Goal: Register for event/course

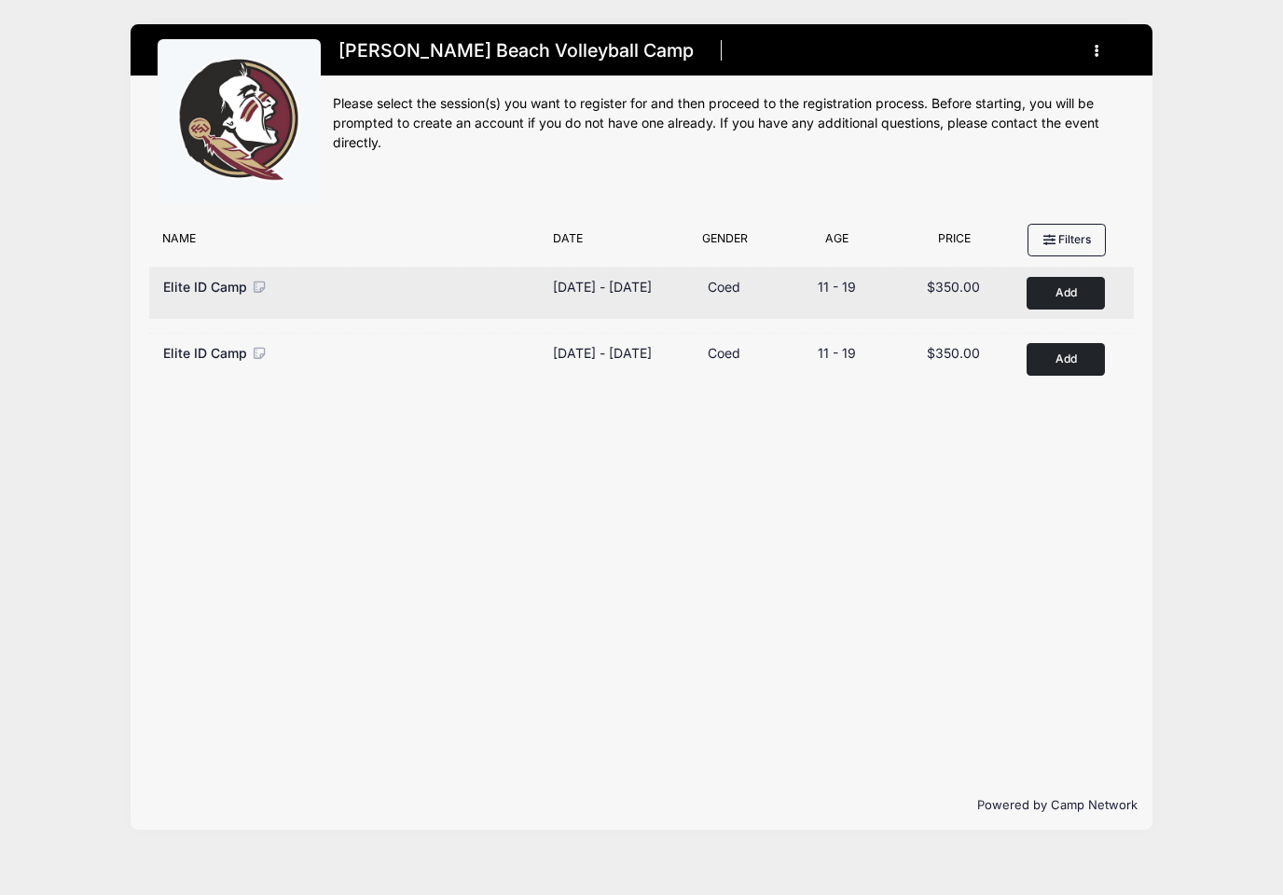
click at [1082, 293] on button "Add to Cart" at bounding box center [1066, 293] width 78 height 33
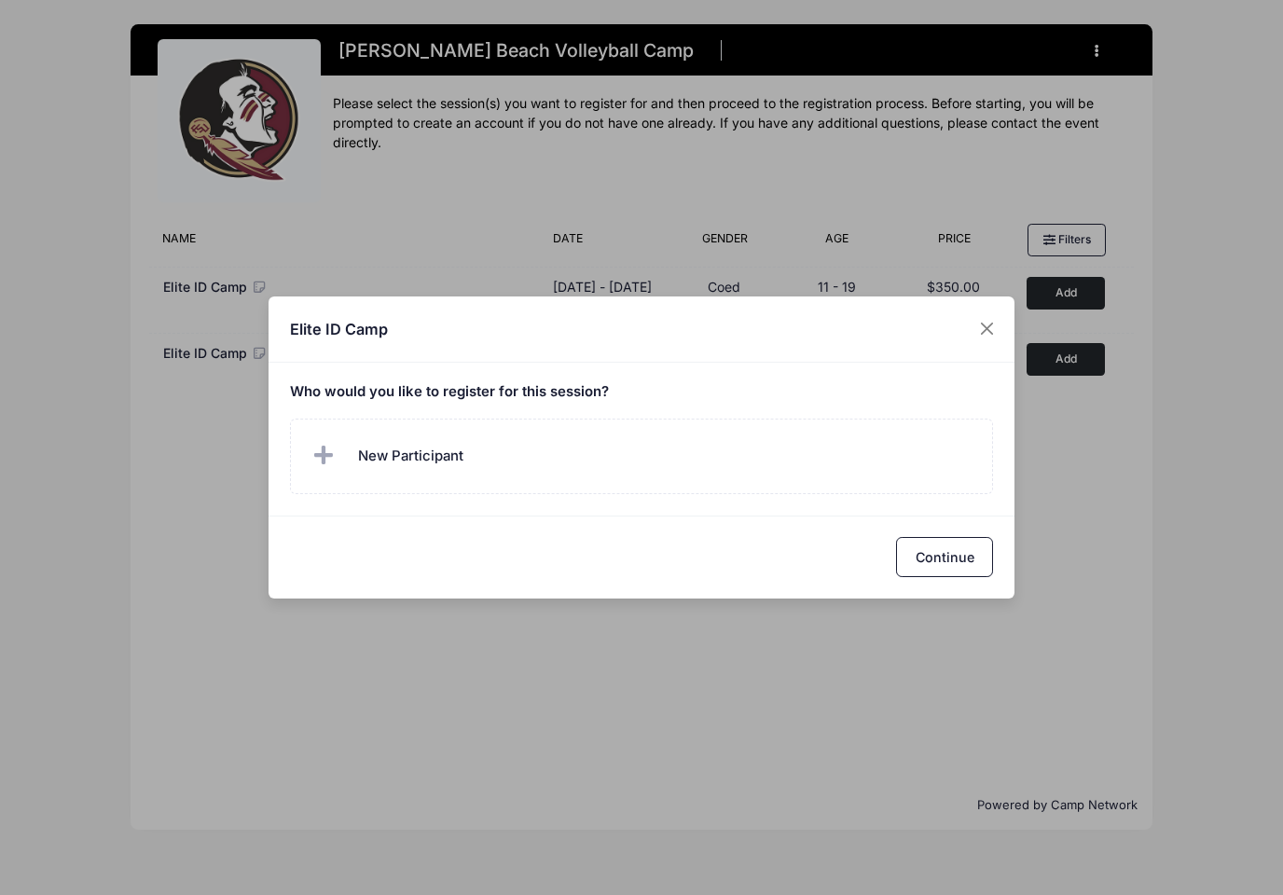
click at [1205, 352] on div "Elite ID Camp Who would you like to register for this session?" at bounding box center [641, 447] width 1283 height 895
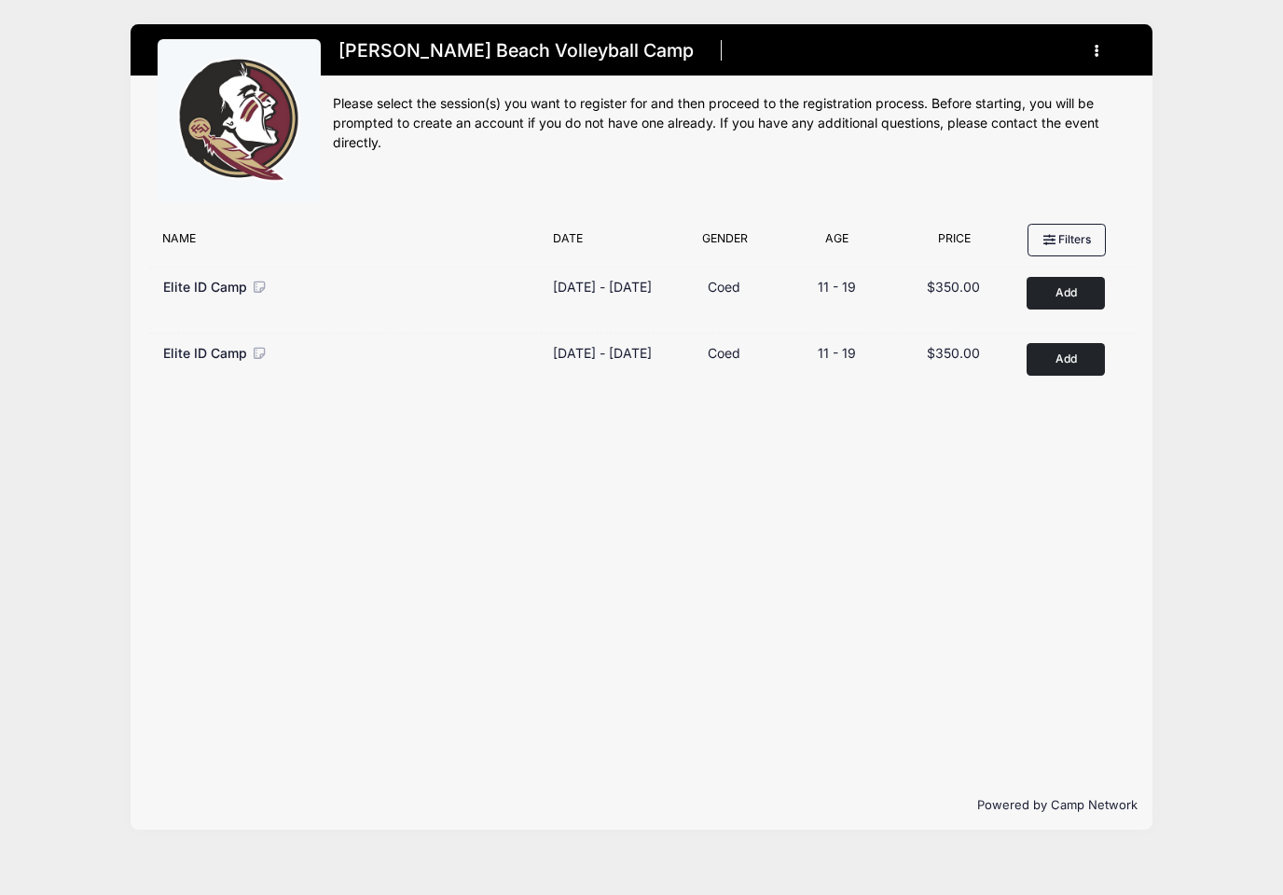
click at [1102, 58] on button "button" at bounding box center [1100, 51] width 50 height 33
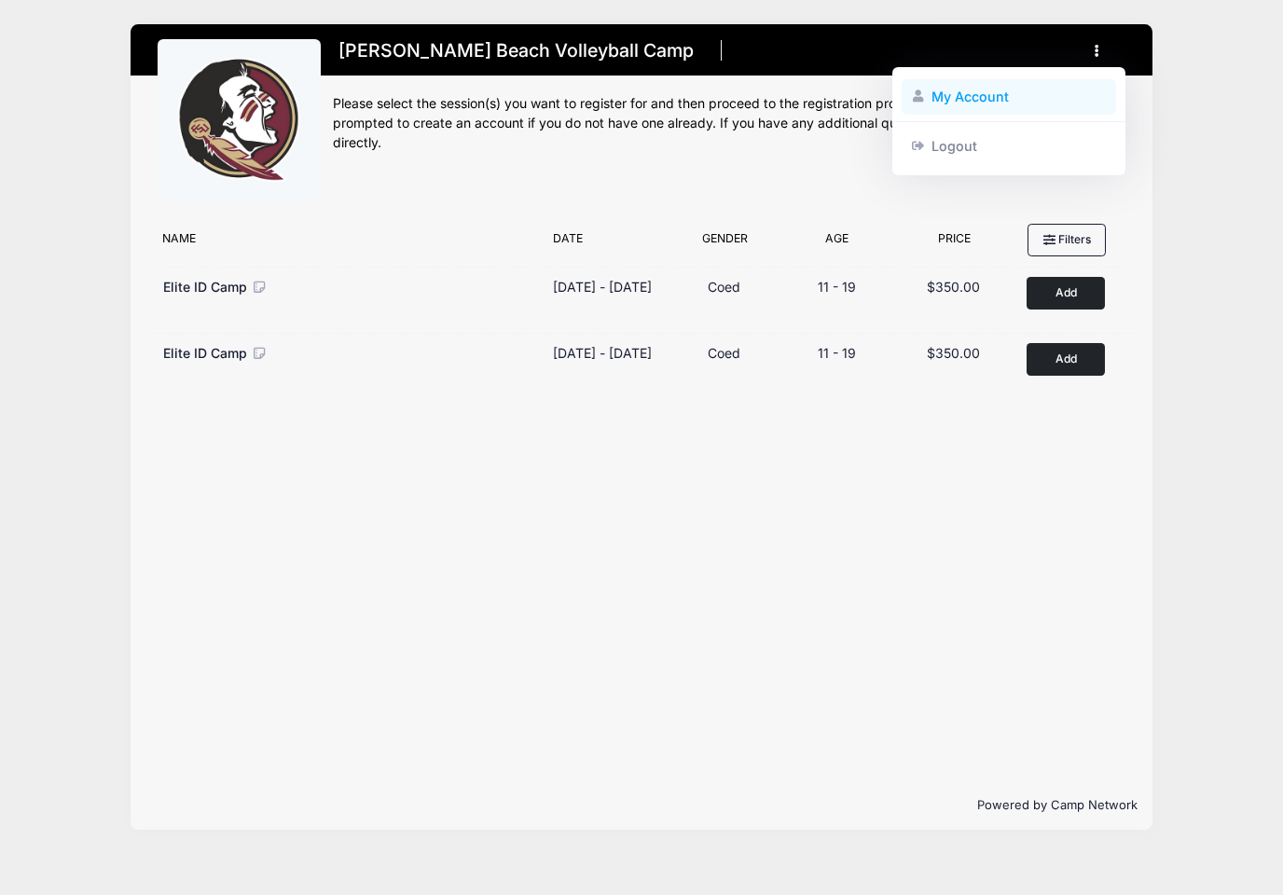
click at [1002, 95] on link "My Account" at bounding box center [1009, 96] width 215 height 35
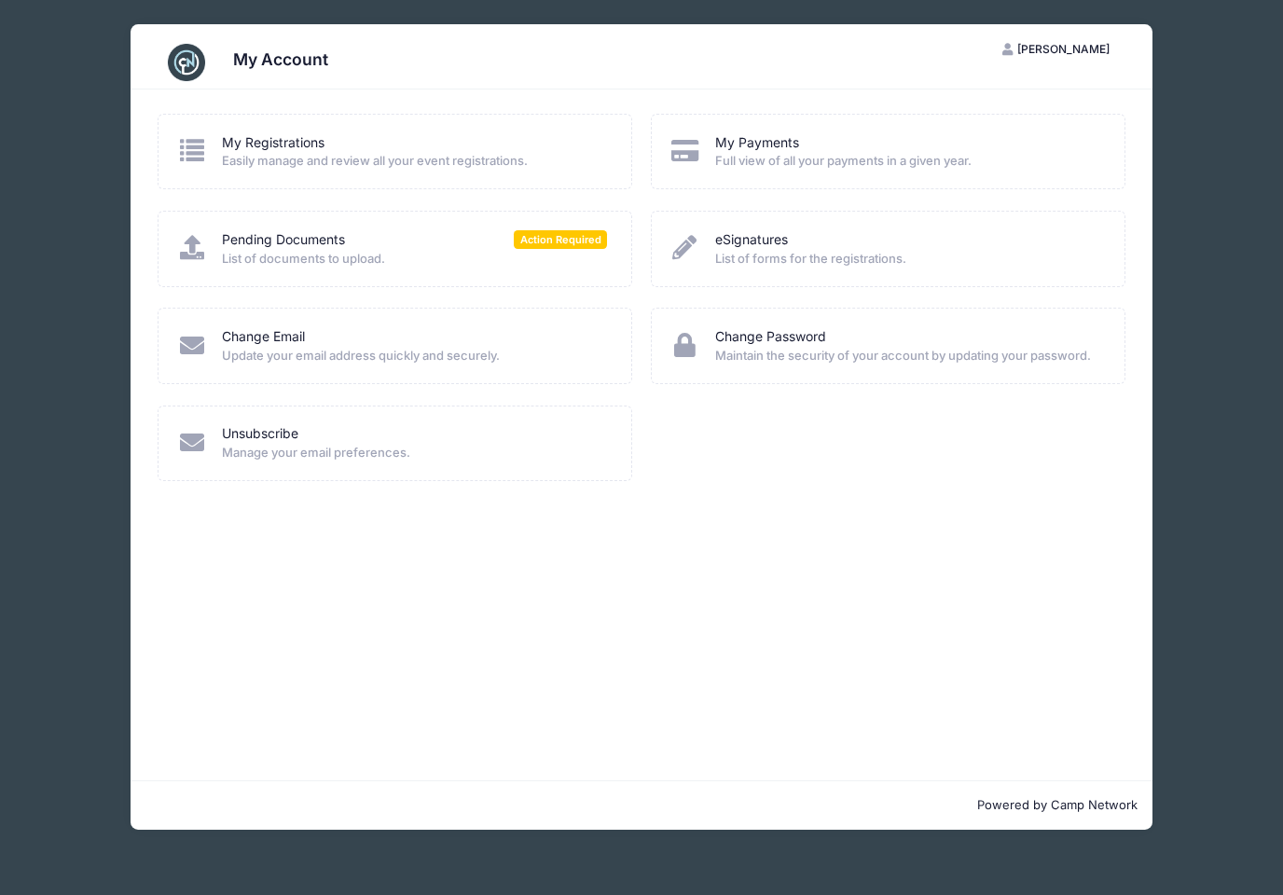
click at [283, 166] on span "Easily manage and review all your event registrations." at bounding box center [414, 161] width 385 height 19
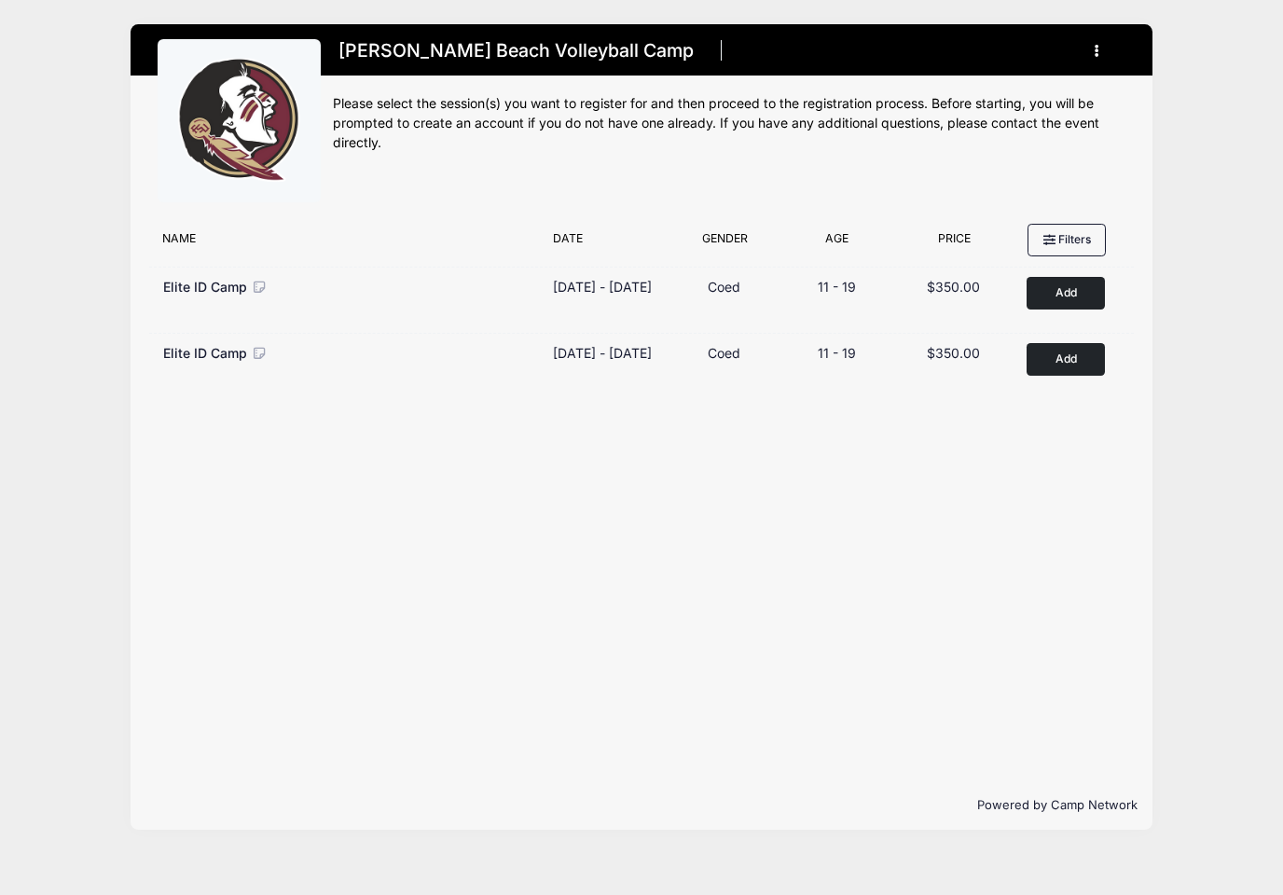
click at [1105, 54] on button "button" at bounding box center [1100, 51] width 50 height 33
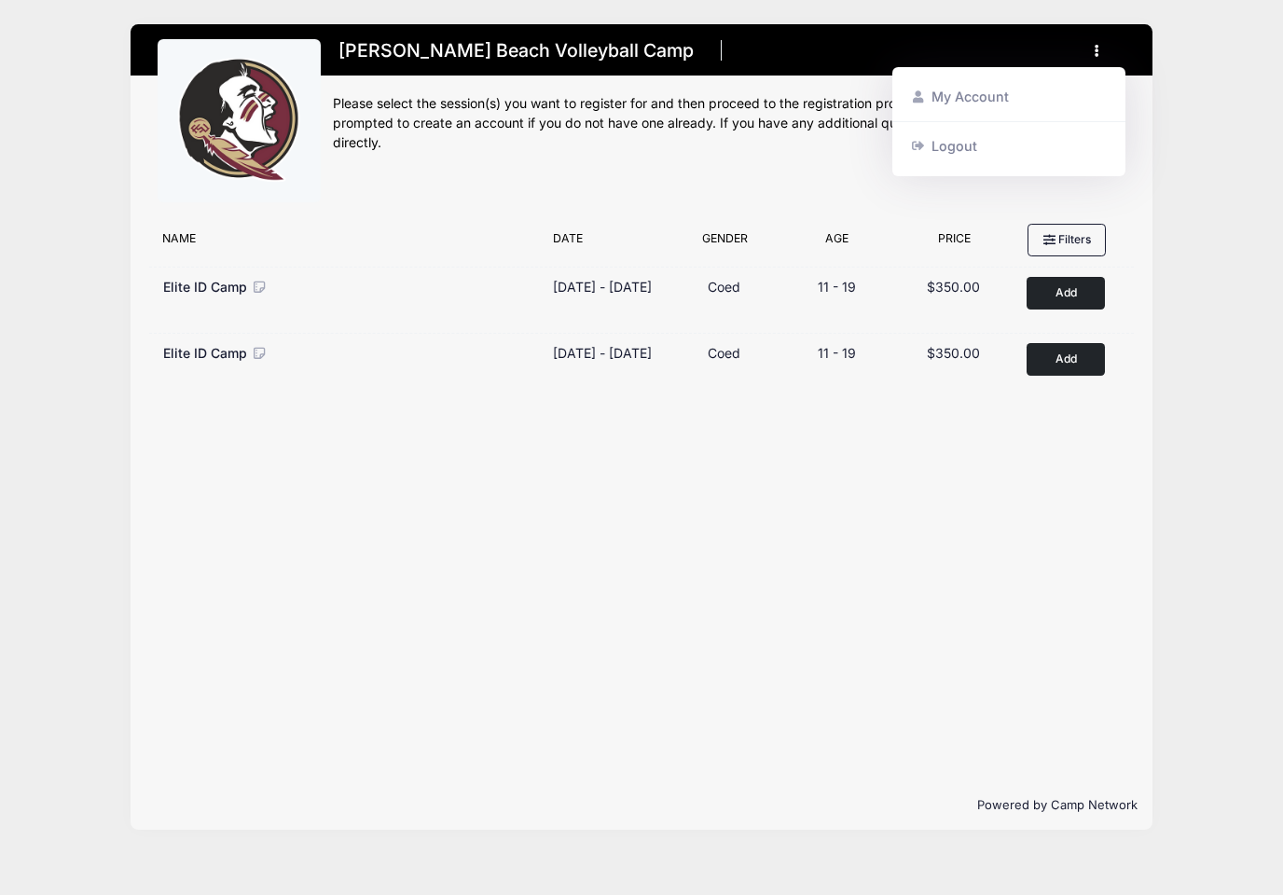
click at [758, 491] on div "Filter Options No sessions found matching your criteria Name Date Gender Filter…" at bounding box center [642, 498] width 1023 height 567
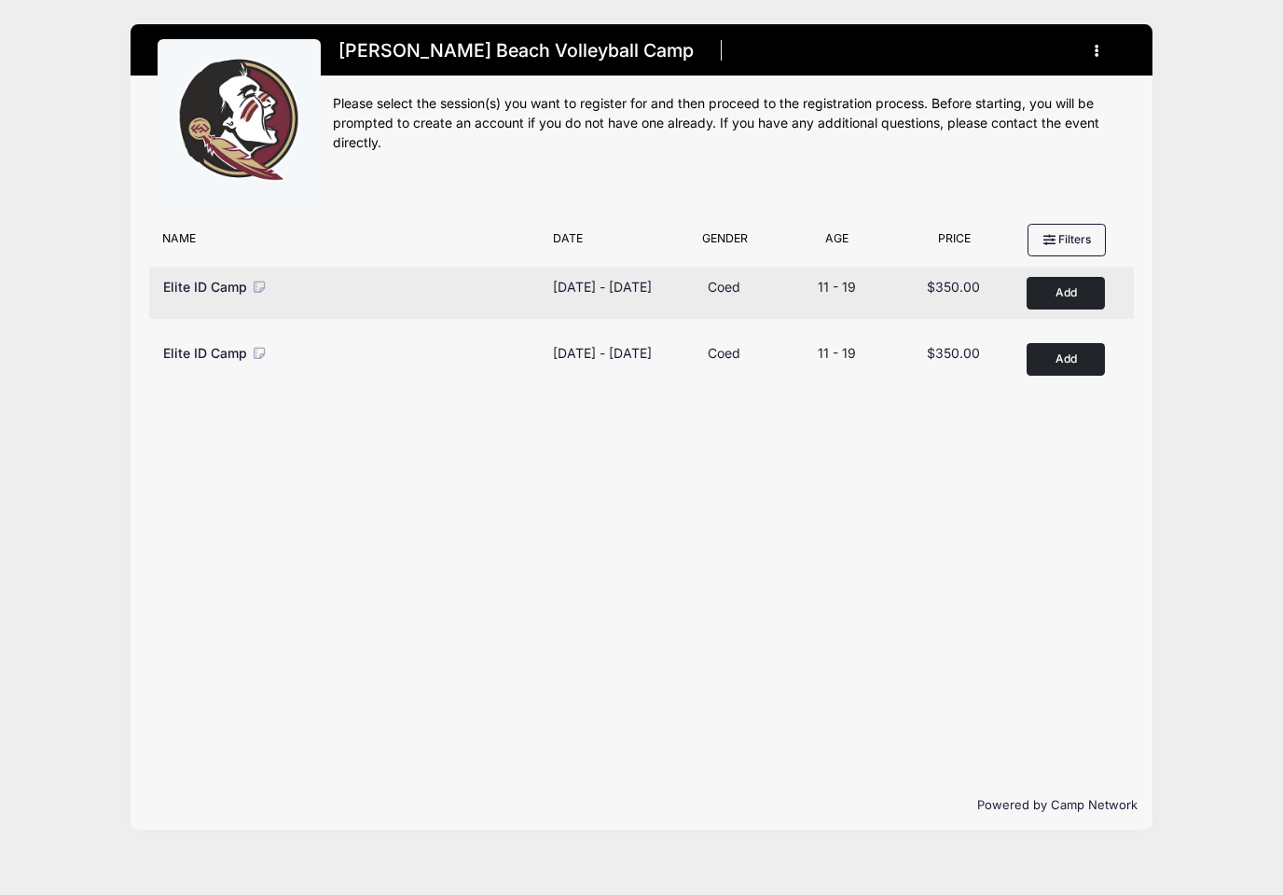
click at [1083, 303] on button "Add to Cart" at bounding box center [1066, 293] width 78 height 33
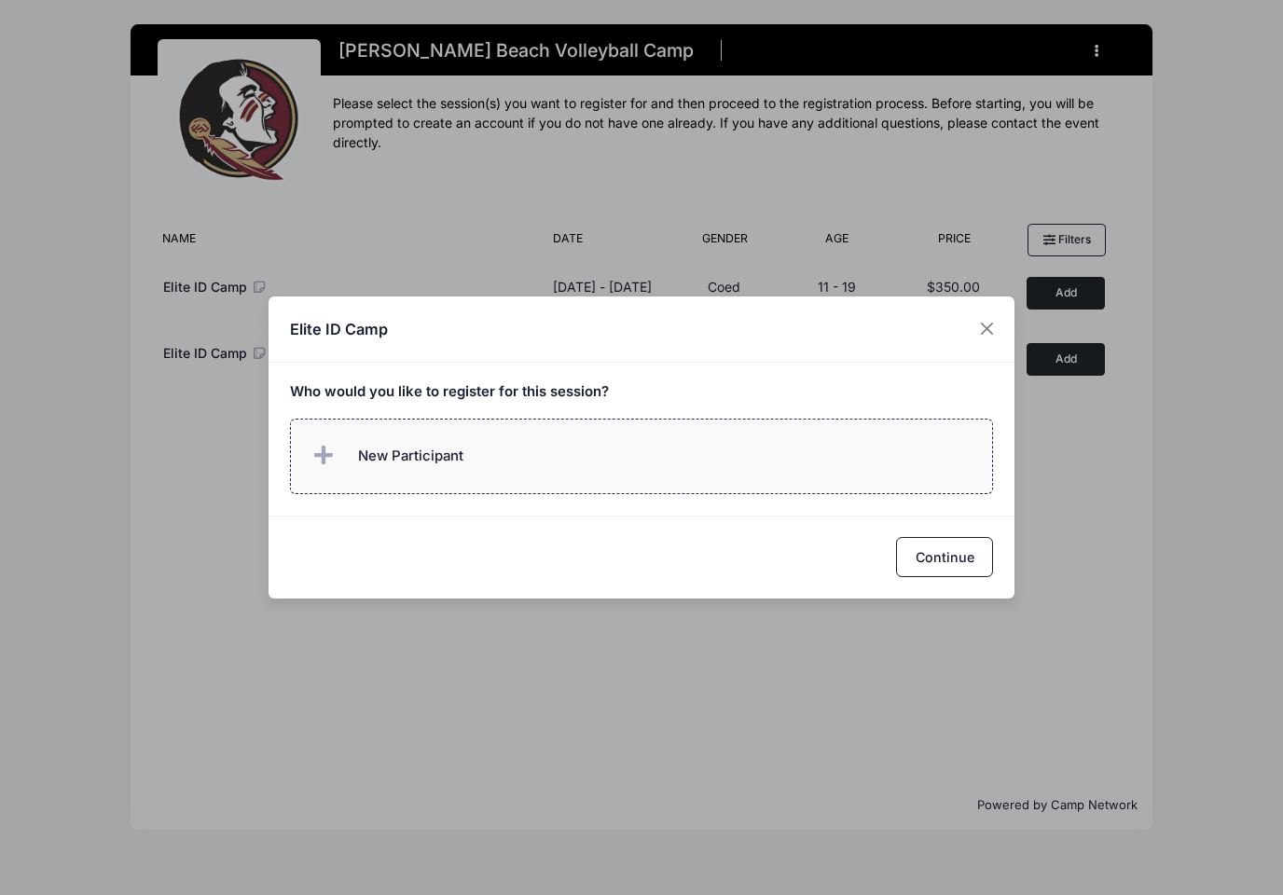
click at [395, 458] on span "New Participant" at bounding box center [410, 456] width 105 height 21
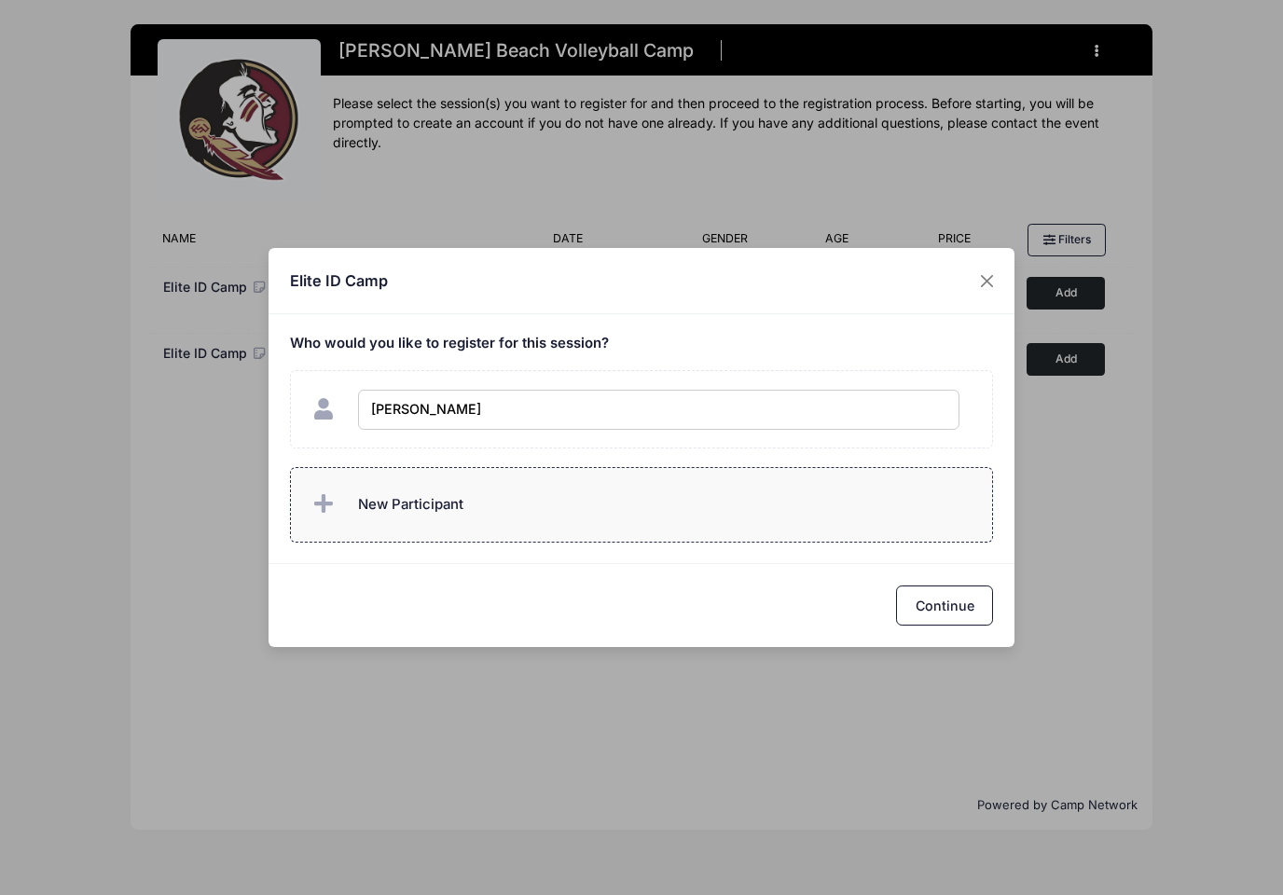
type input "Addison Mayernick"
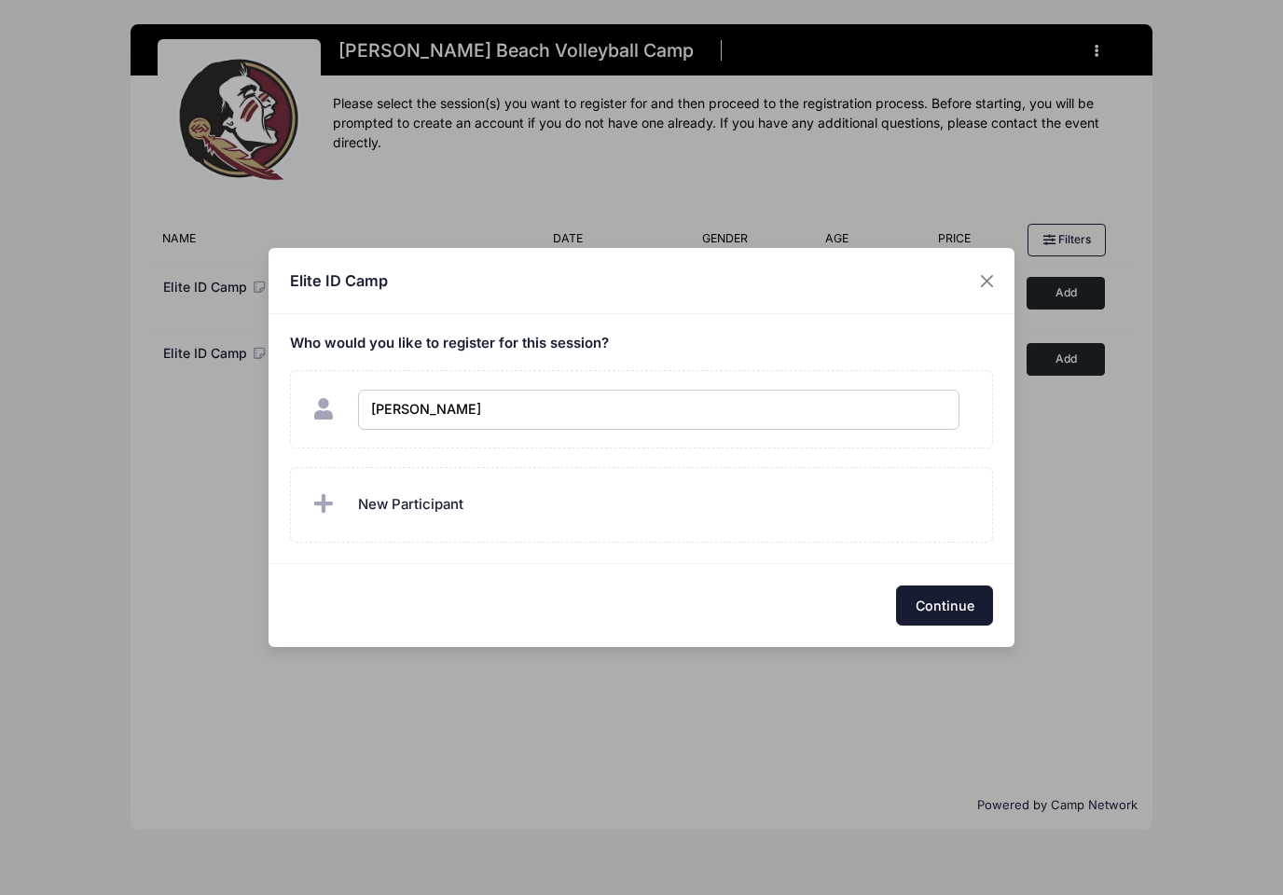
click at [957, 605] on button "Continue" at bounding box center [944, 606] width 97 height 40
checkbox input "true"
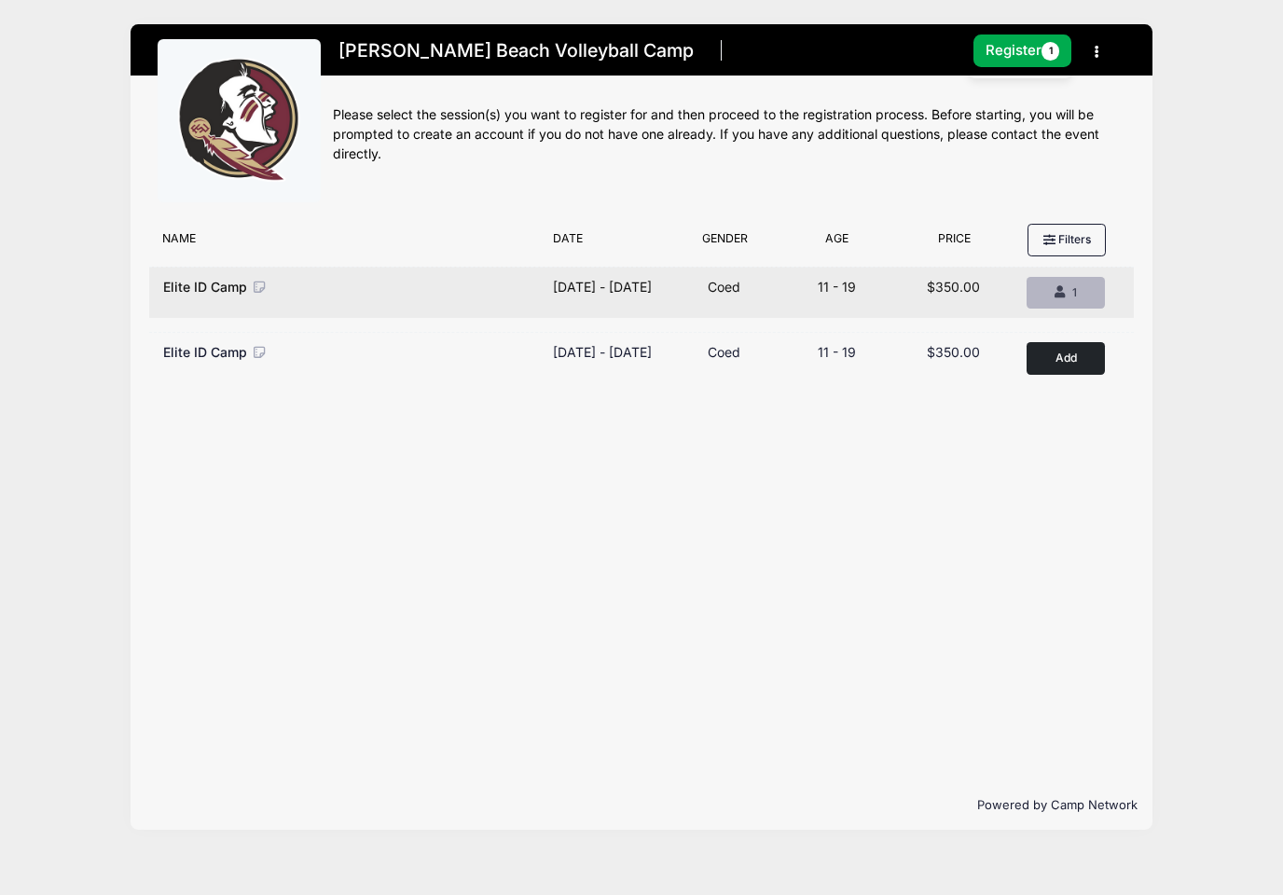
click at [1070, 293] on div "1" at bounding box center [1066, 292] width 47 height 17
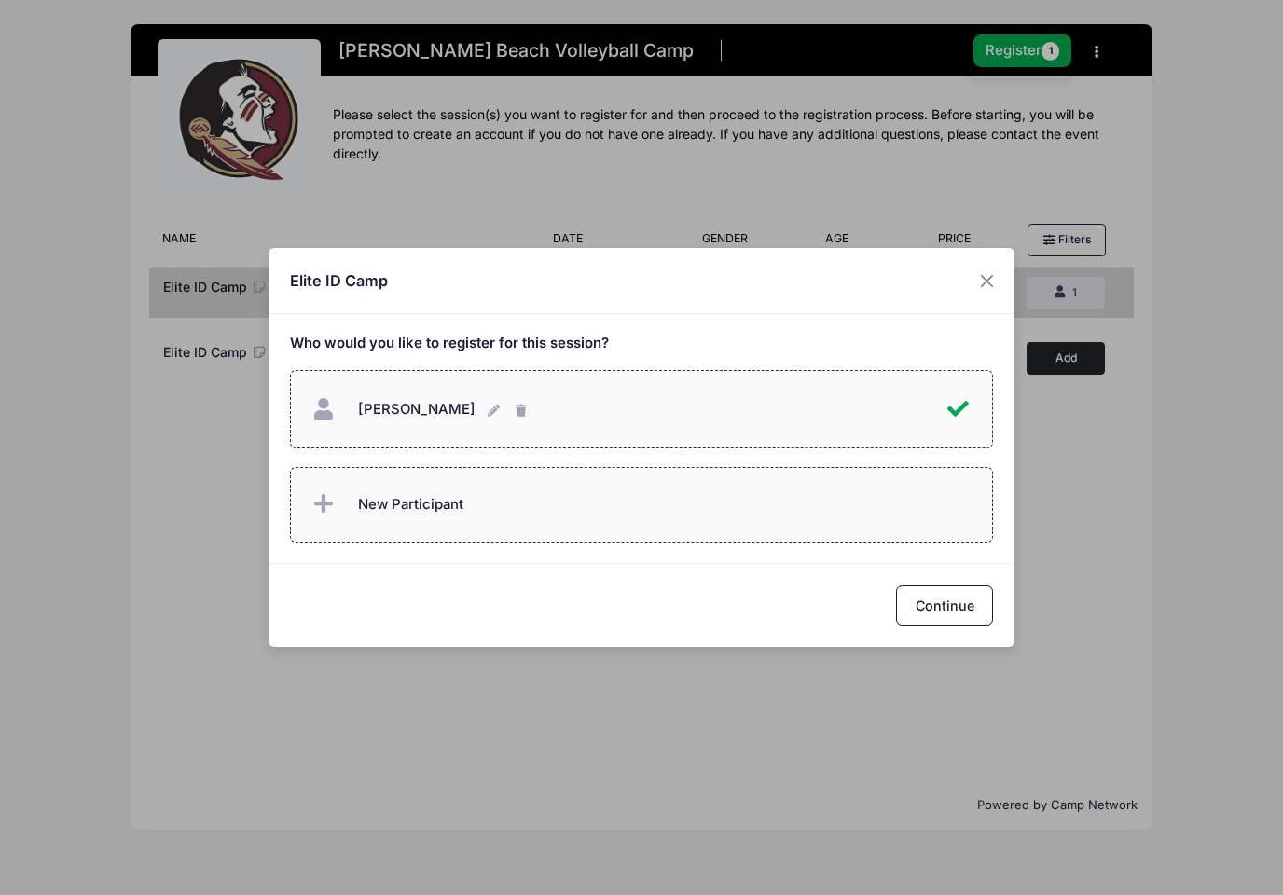
click at [483, 503] on label "New Participant" at bounding box center [642, 505] width 704 height 76
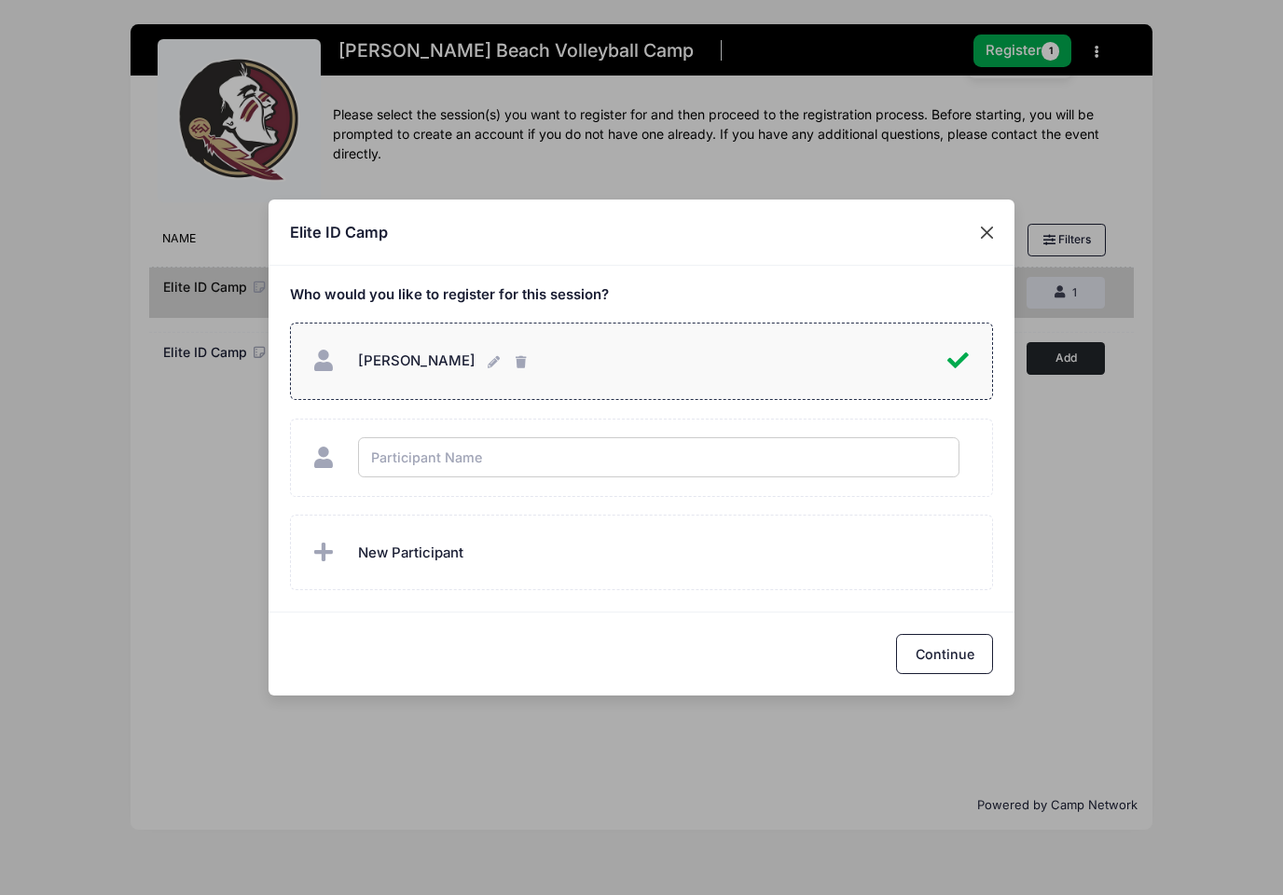
click at [989, 227] on div "Elite ID Camp Who would you like to register for this session?" at bounding box center [641, 447] width 1283 height 895
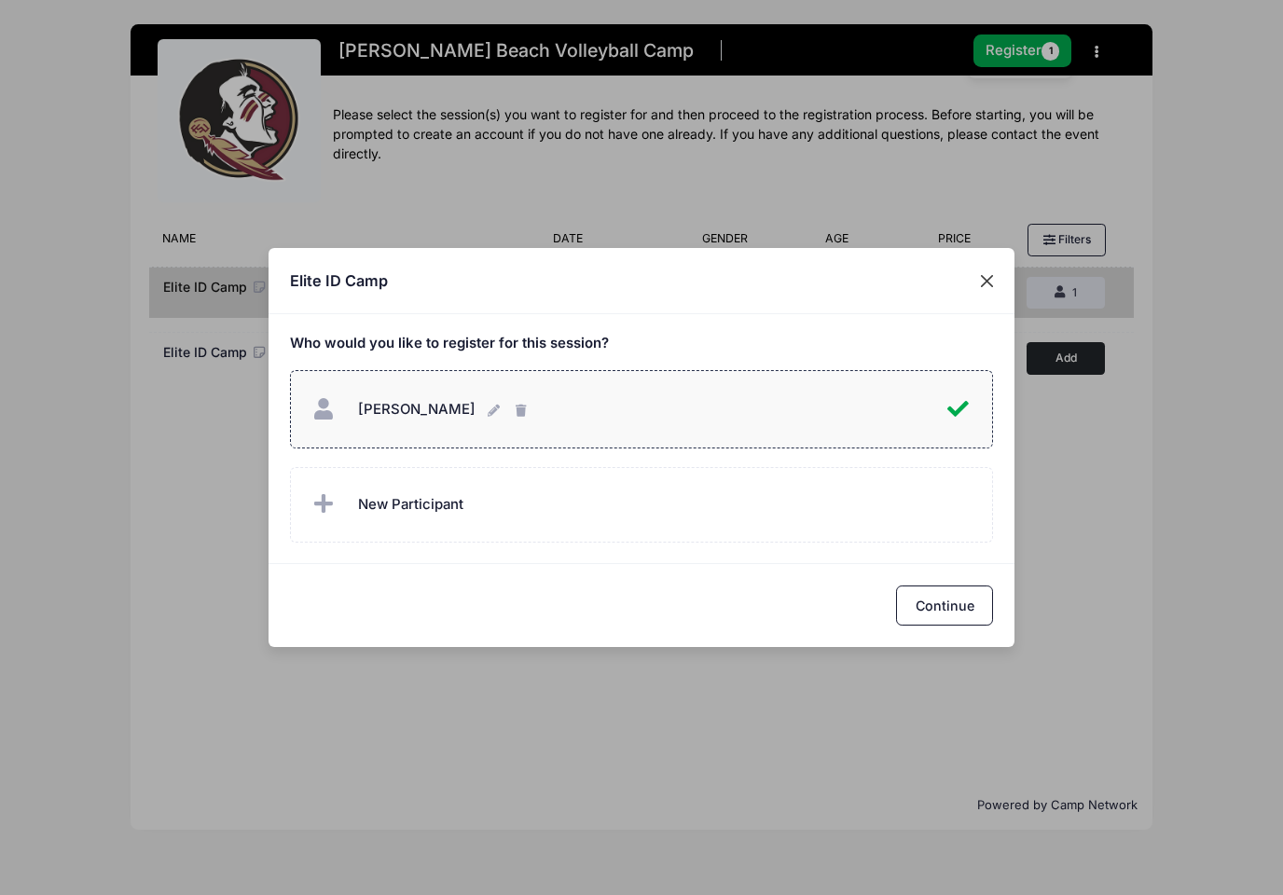
click at [986, 275] on button "Close" at bounding box center [988, 281] width 34 height 34
